Goal: Find contact information: Find contact information

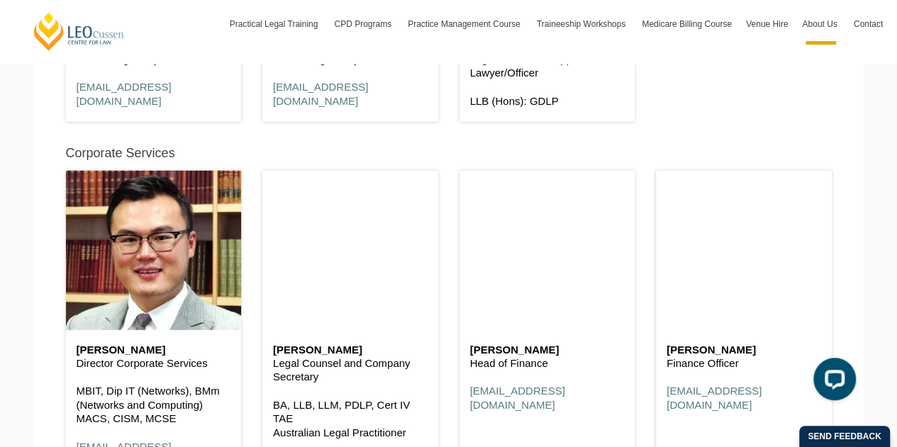
scroll to position [7363, 0]
